Goal: Transaction & Acquisition: Purchase product/service

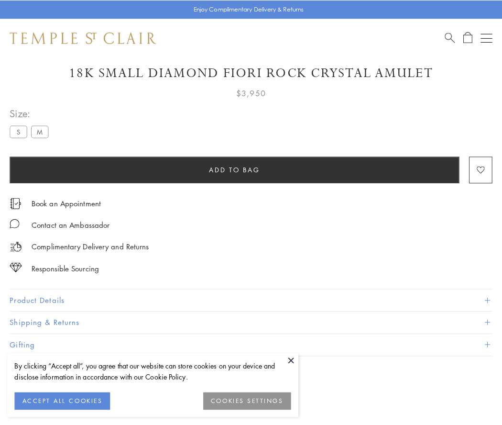
scroll to position [56, 0]
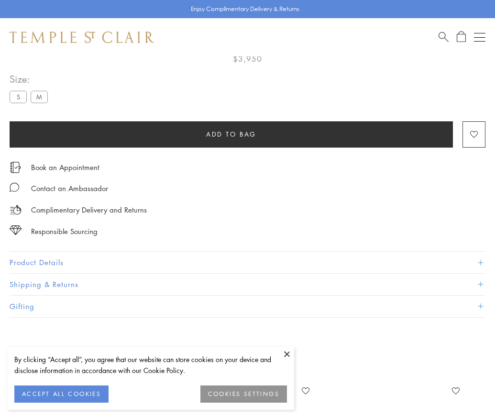
click at [231, 134] on span "Add to bag" at bounding box center [231, 134] width 50 height 11
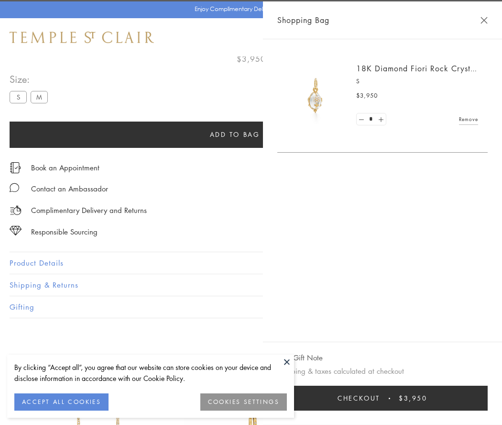
click at [389, 398] on button "Checkout $3,950" at bounding box center [382, 397] width 210 height 25
